Goal: Book appointment/travel/reservation

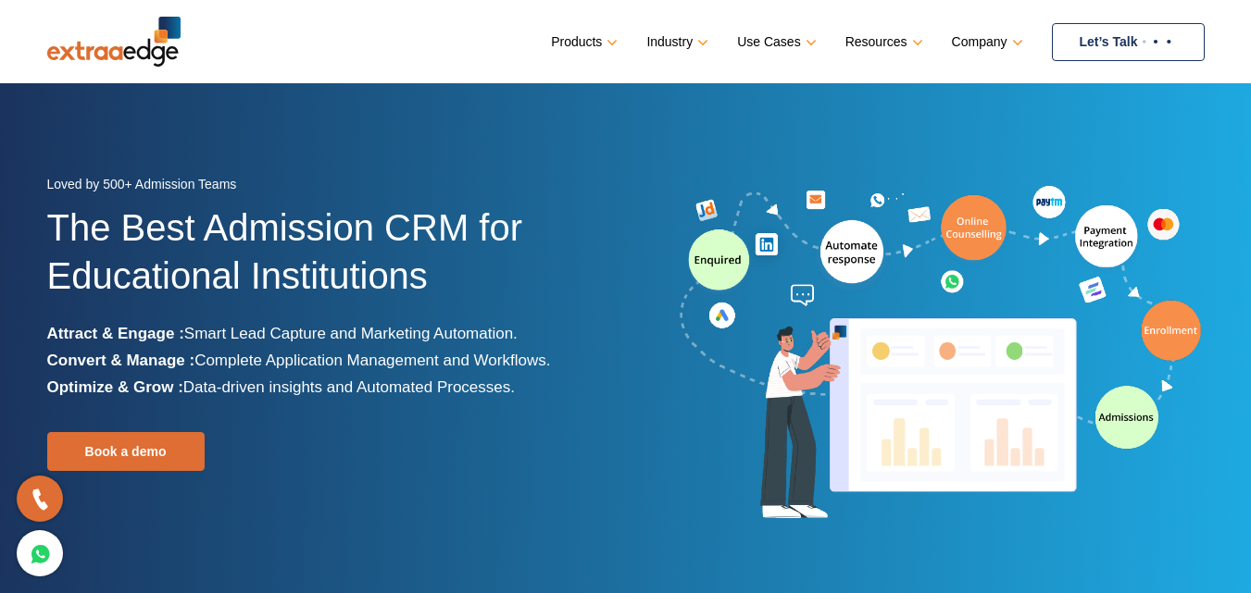
click at [1070, 31] on link "Let’s Talk" at bounding box center [1128, 42] width 153 height 38
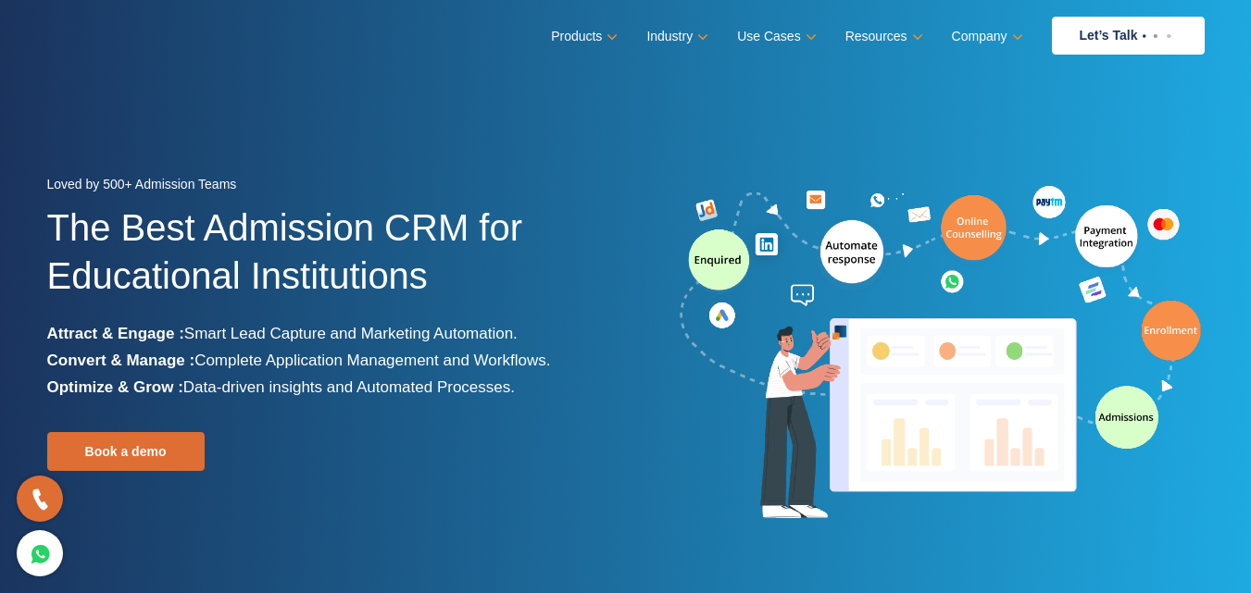
click at [51, 99] on section "Loved by 500+ Admission Teams The Best Admission CRM for Educational Institutio…" at bounding box center [625, 347] width 1251 height 694
click at [456, 453] on div "Book a demo" at bounding box center [264, 451] width 435 height 39
